Goal: Find contact information: Obtain details needed to contact an individual or organization

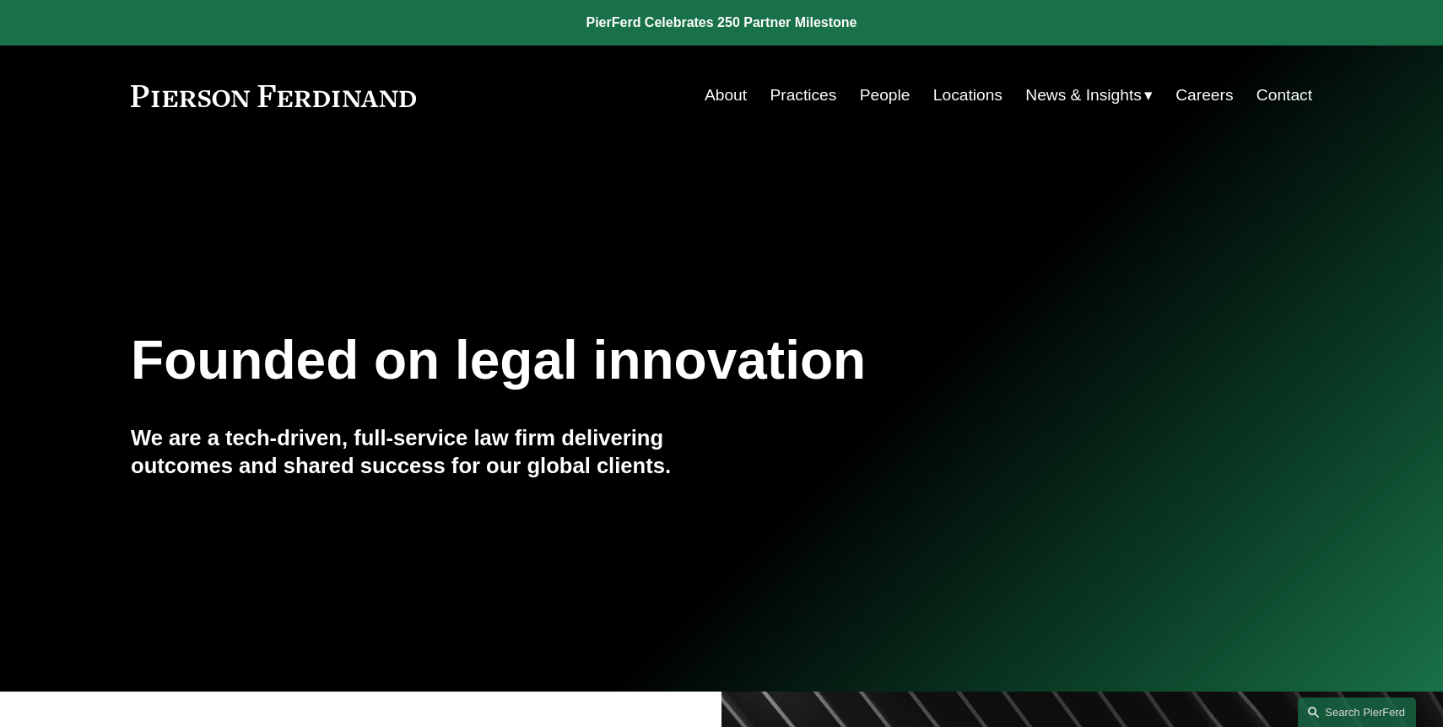
click at [883, 100] on link "People" at bounding box center [885, 95] width 51 height 32
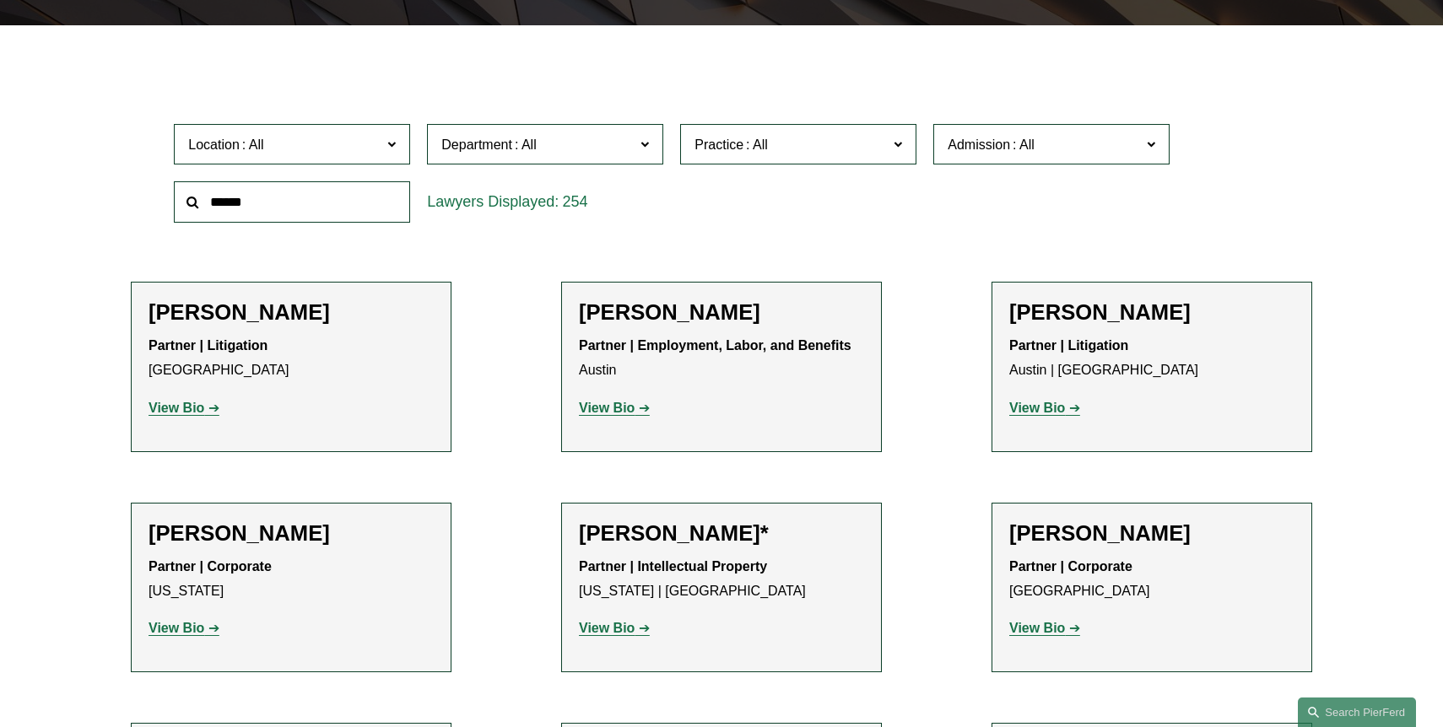
scroll to position [506, 0]
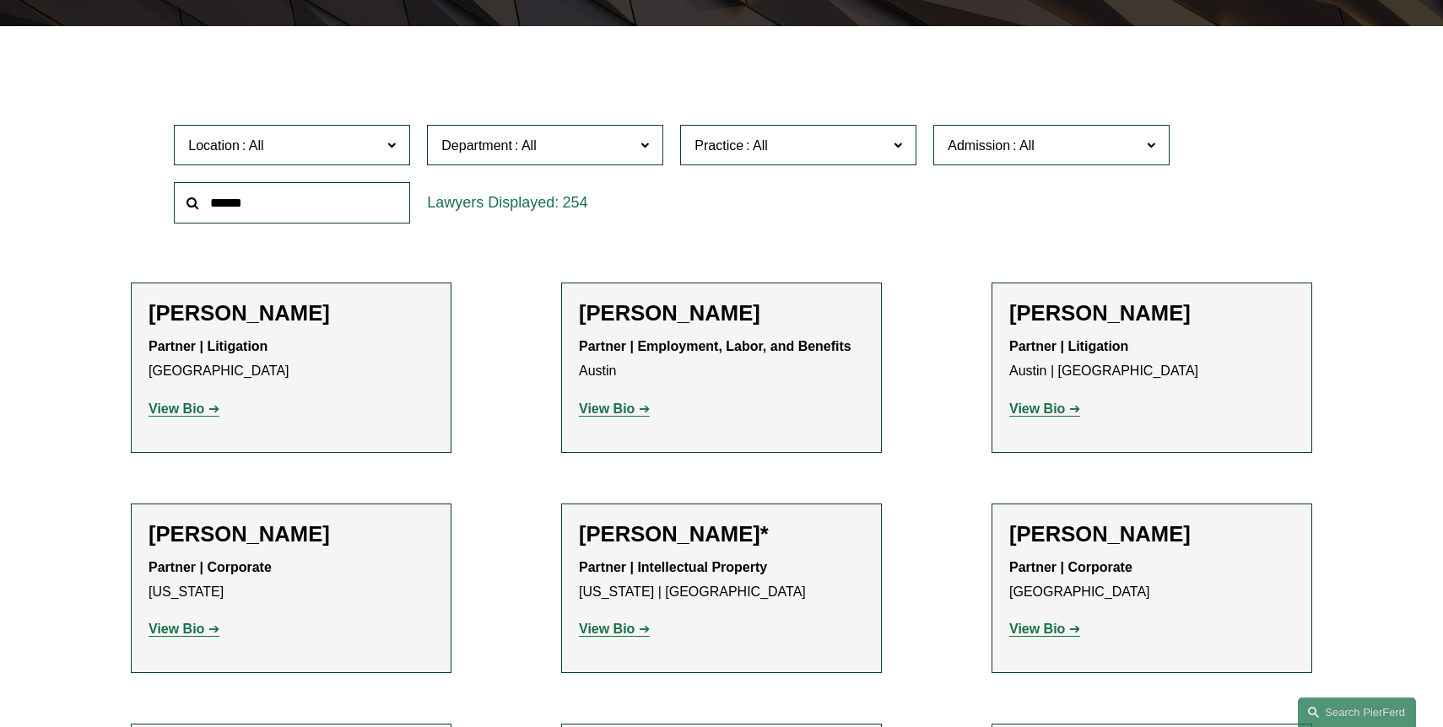
click at [327, 182] on input "text" at bounding box center [292, 202] width 236 height 41
type input "*******"
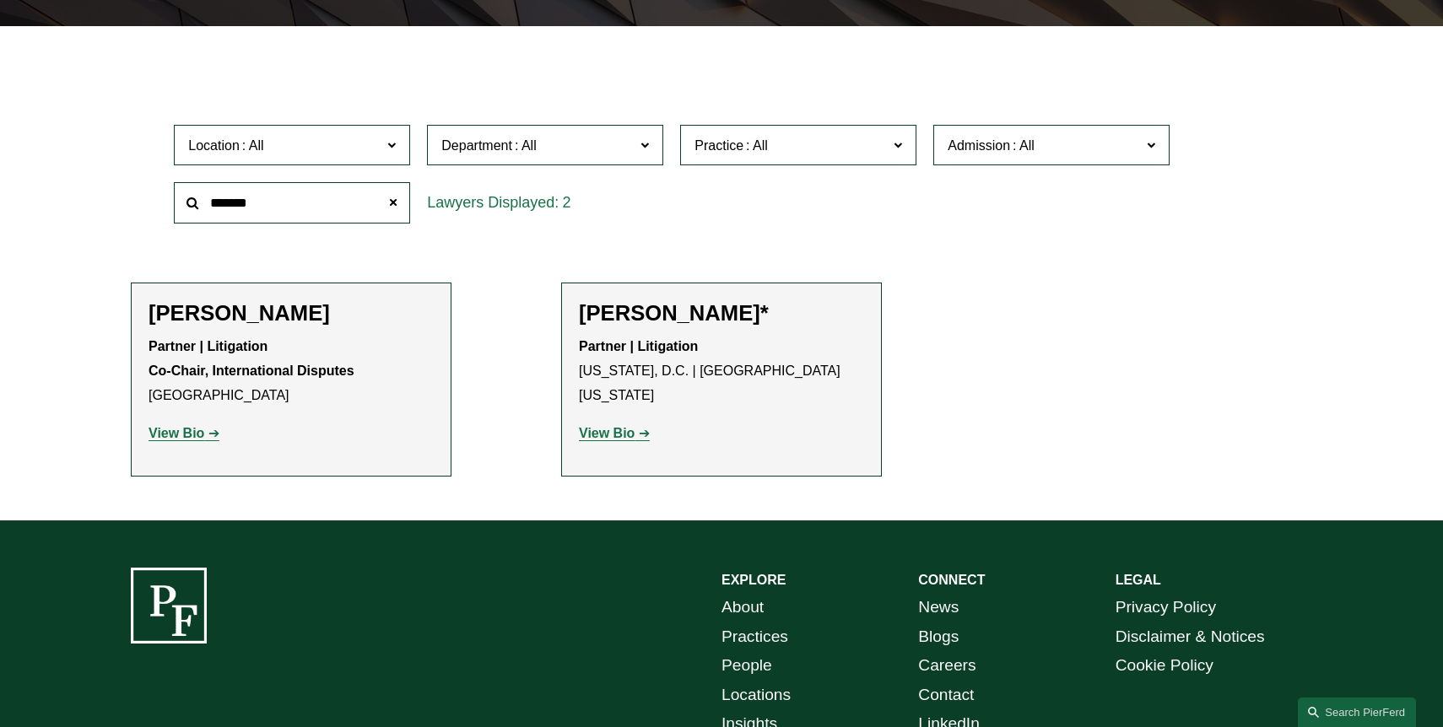
click at [619, 426] on strong "View Bio" at bounding box center [607, 433] width 56 height 14
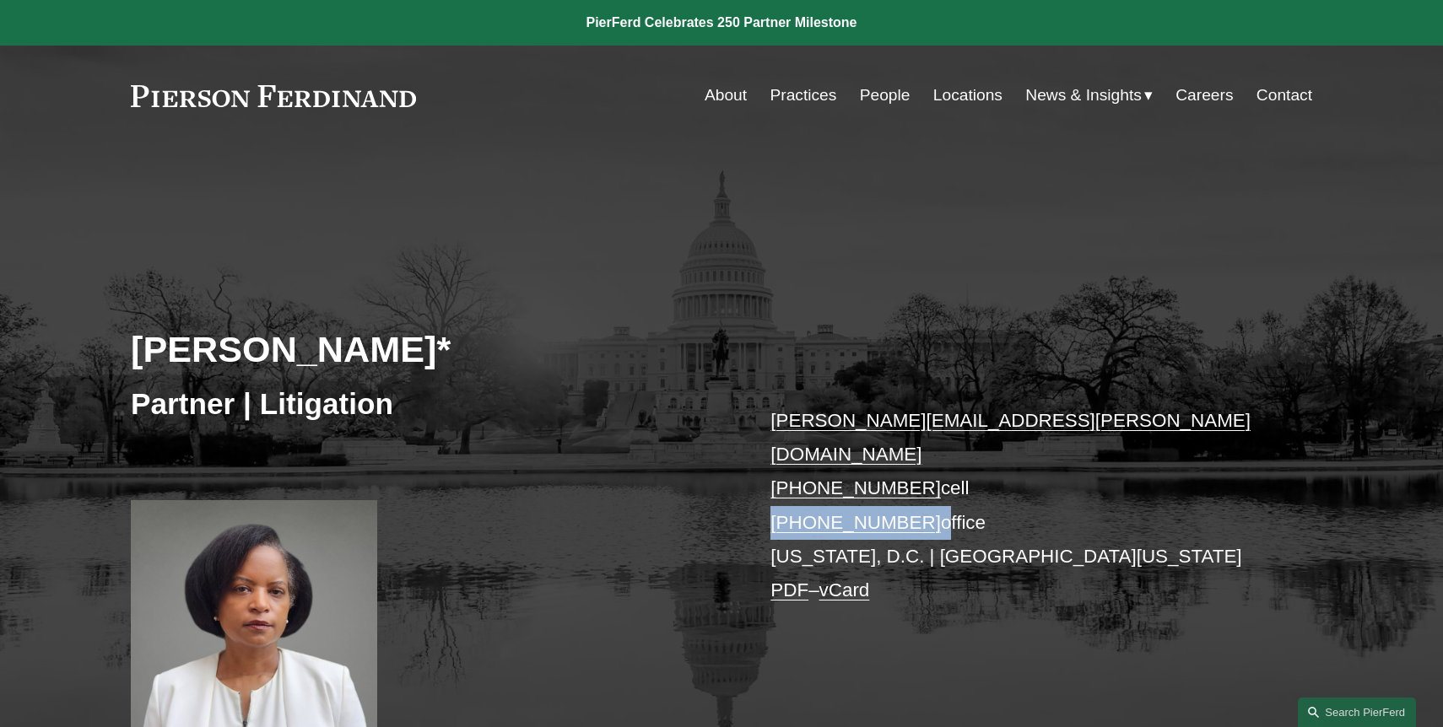
drag, startPoint x: 920, startPoint y: 453, endPoint x: 759, endPoint y: 454, distance: 161.2
click at [759, 454] on div "Tiffany A. Hosey* Partner | Litigation tiffany.hosey@pierferd.com +1.703.839.33…" at bounding box center [721, 480] width 1443 height 509
copy p "+1.703.540.1889"
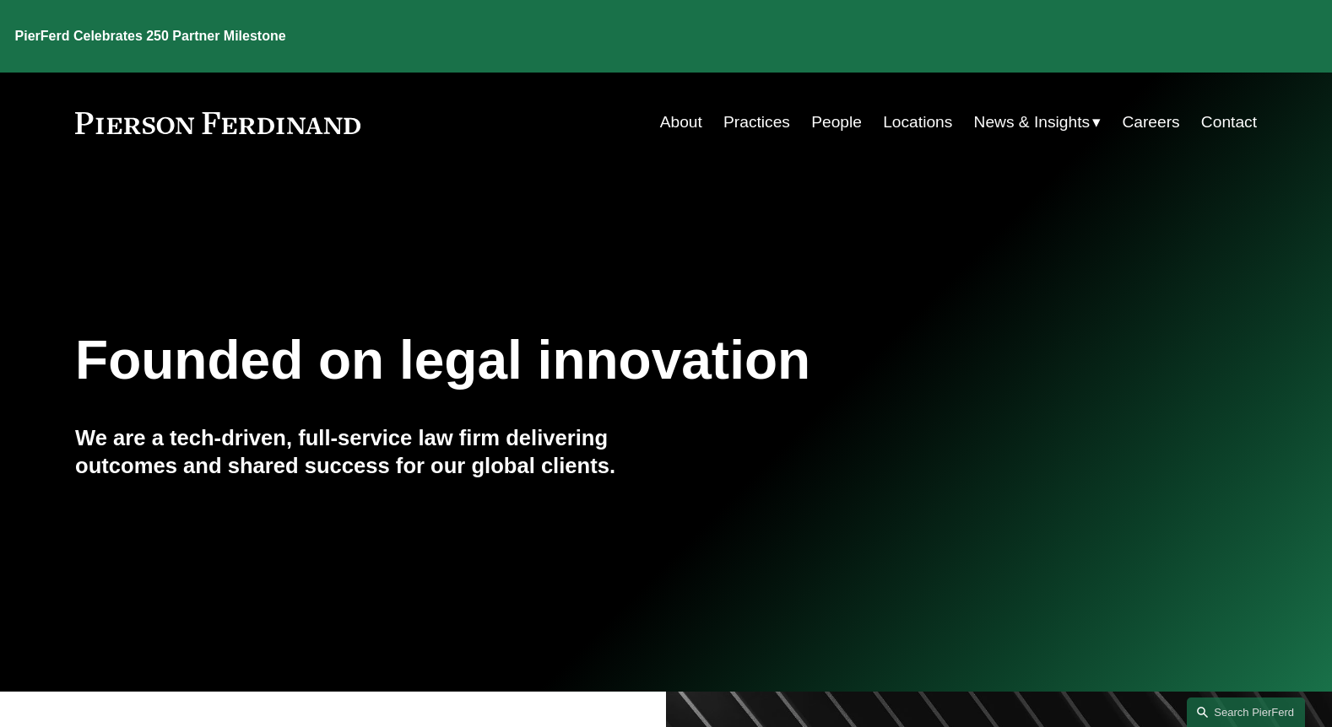
click at [837, 106] on link "People" at bounding box center [836, 122] width 51 height 32
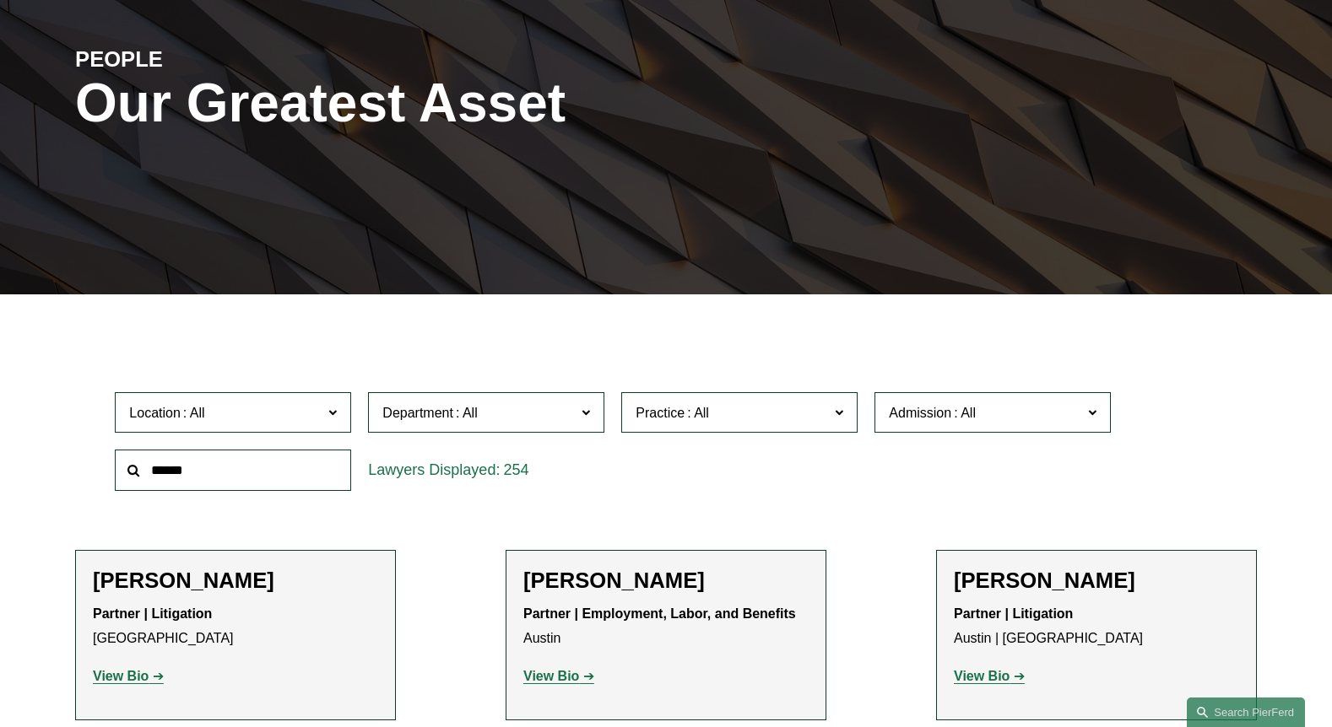
scroll to position [233, 0]
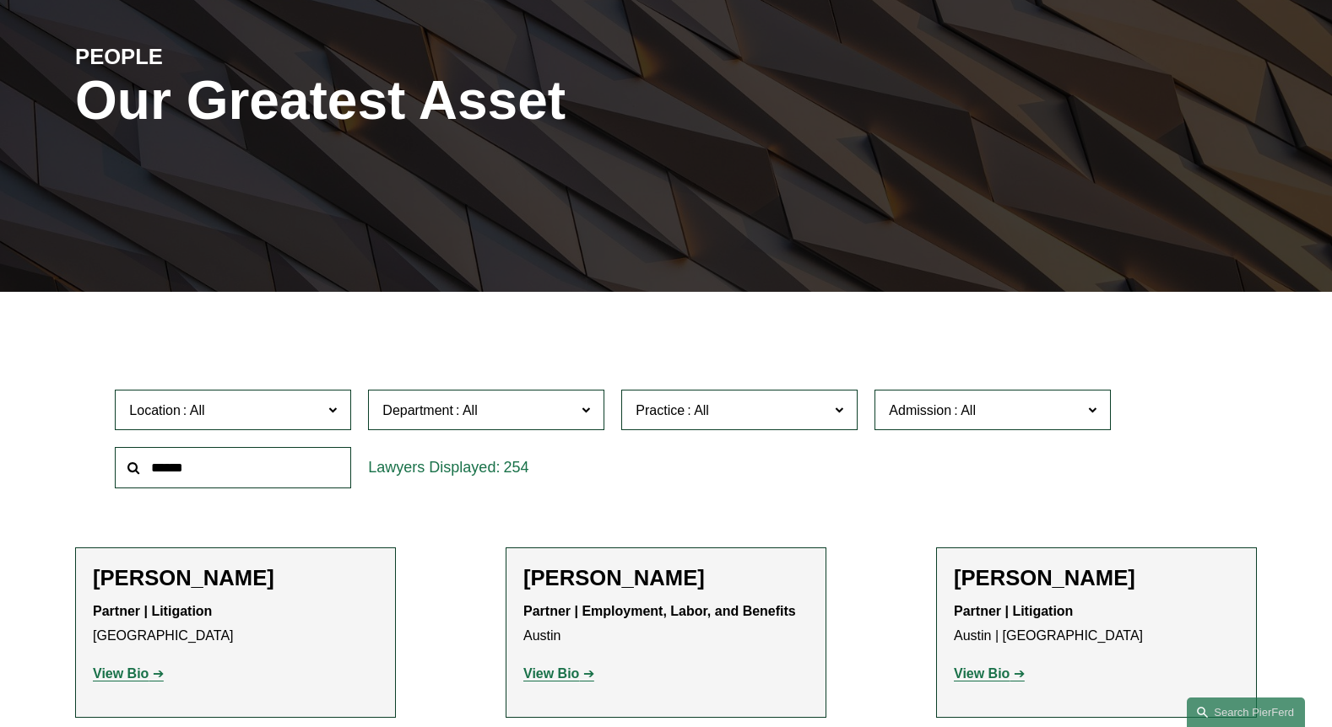
click at [198, 447] on input "text" at bounding box center [233, 467] width 236 height 41
type input "*****"
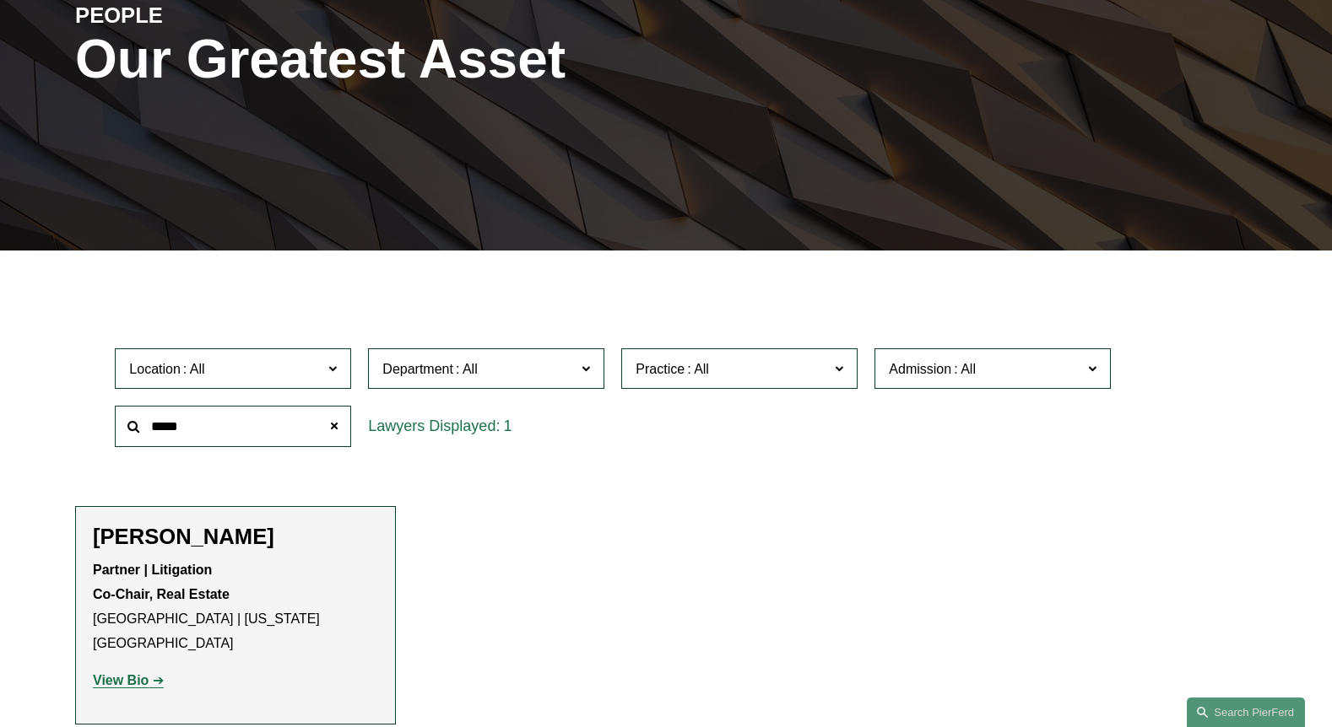
scroll to position [277, 0]
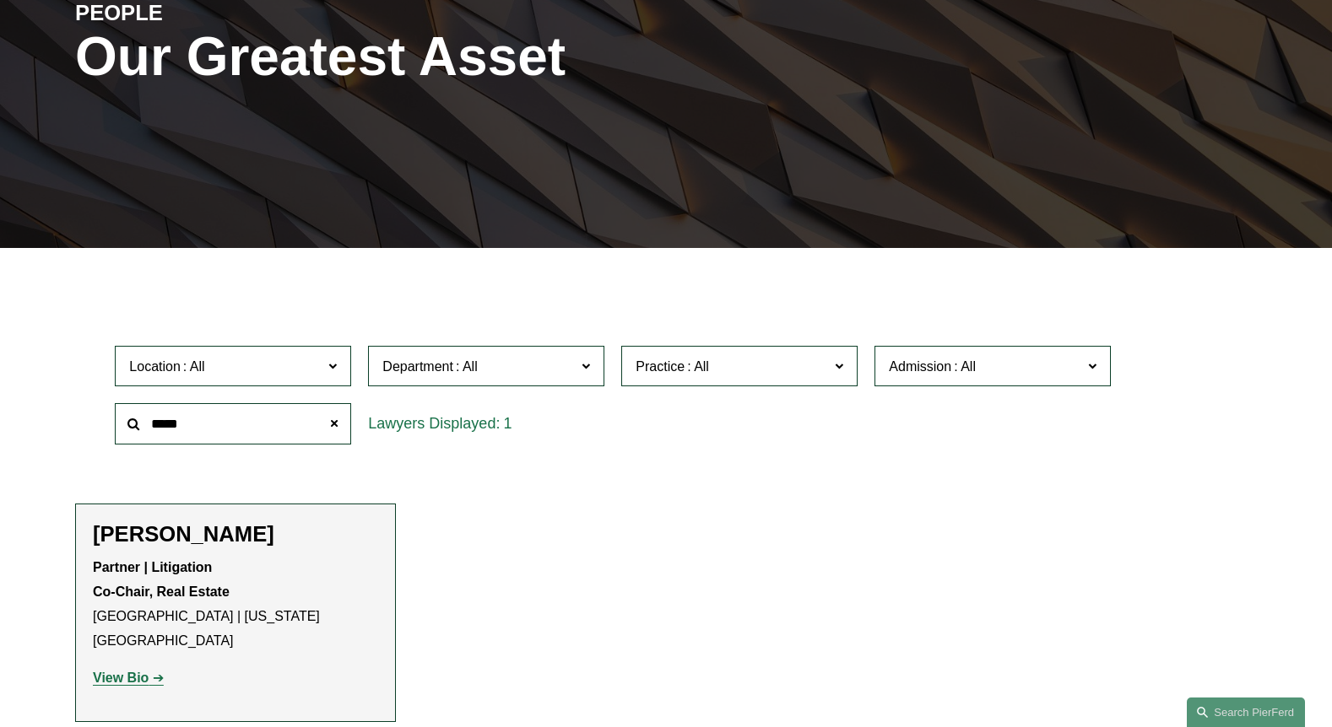
click at [125, 671] on strong "View Bio" at bounding box center [121, 678] width 56 height 14
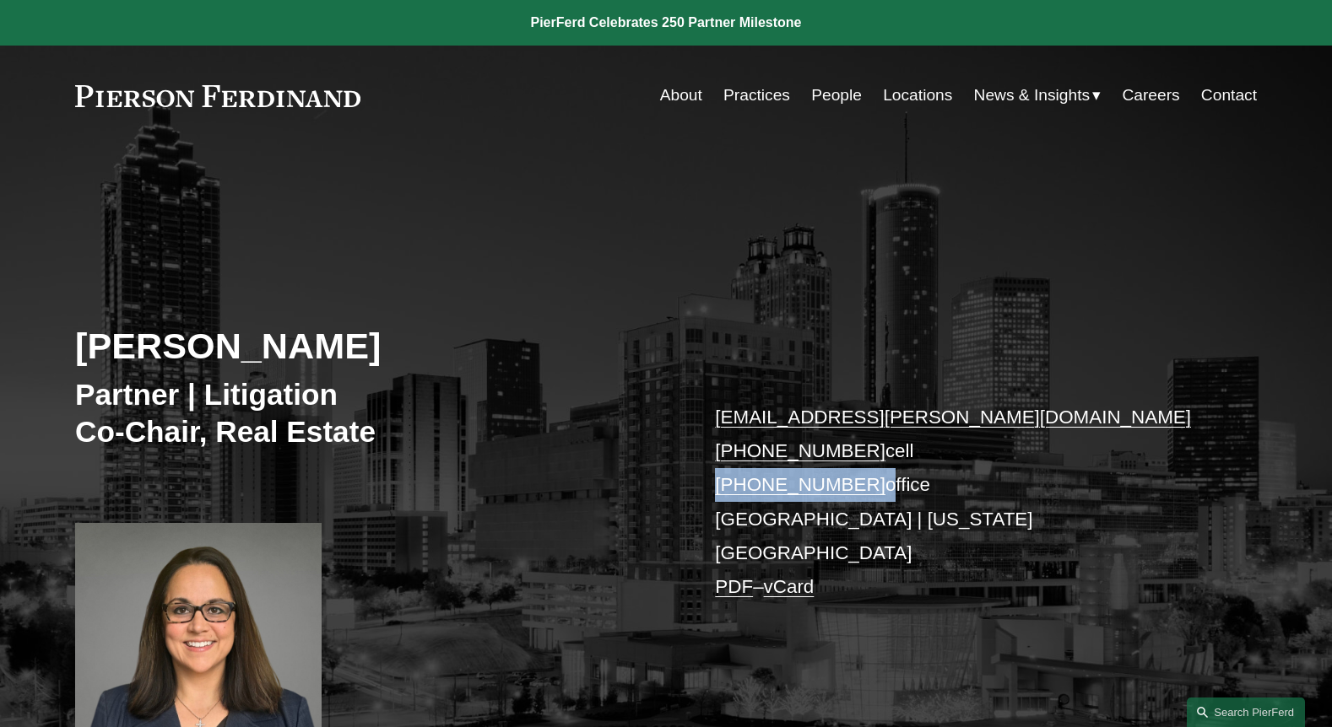
drag, startPoint x: 861, startPoint y: 450, endPoint x: 715, endPoint y: 451, distance: 146.0
click at [715, 451] on p "cammi.jones@pierferd.com +1.404.551.3585 cell +1.470.668.1411 office Atlanta | …" at bounding box center [961, 503] width 492 height 204
copy p "+1.470.668.1411"
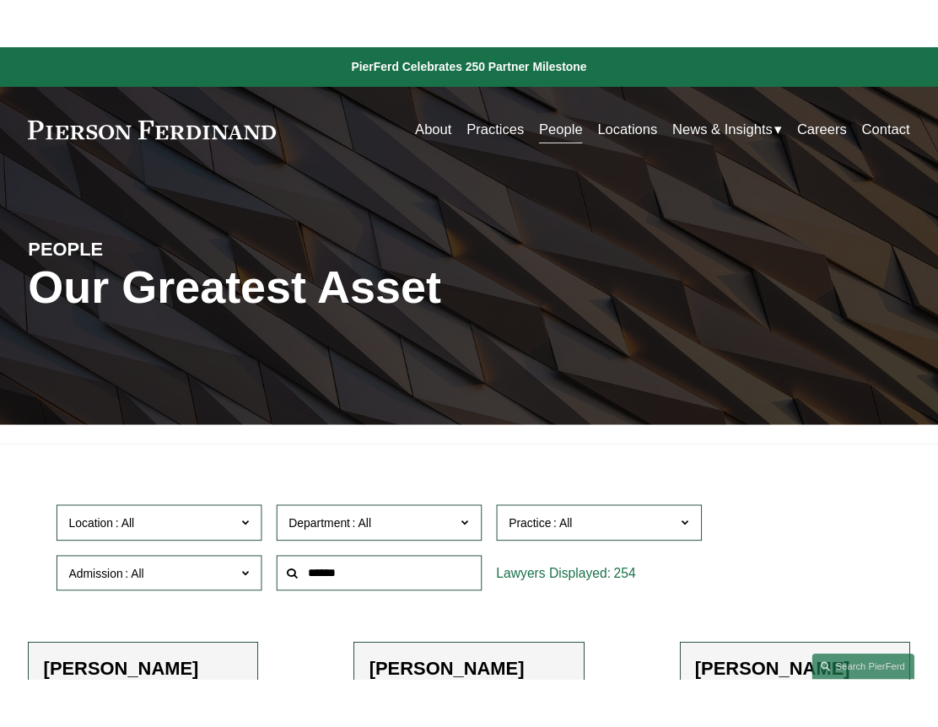
scroll to position [277, 0]
